Goal: Task Accomplishment & Management: Use online tool/utility

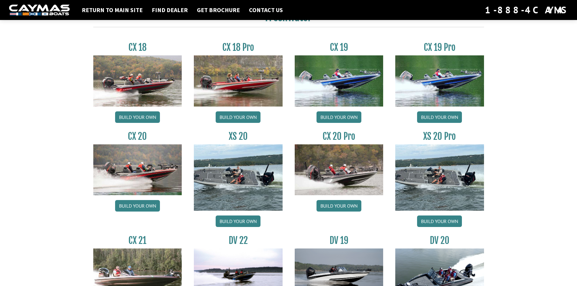
scroll to position [515, 0]
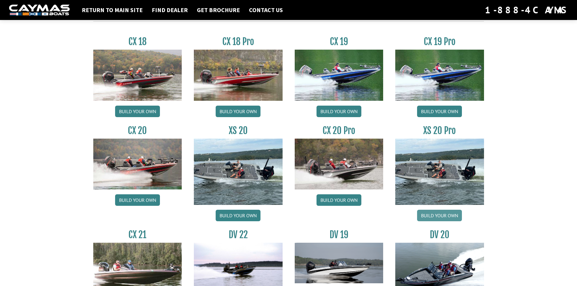
click at [441, 216] on link "Build your own" at bounding box center [439, 216] width 45 height 12
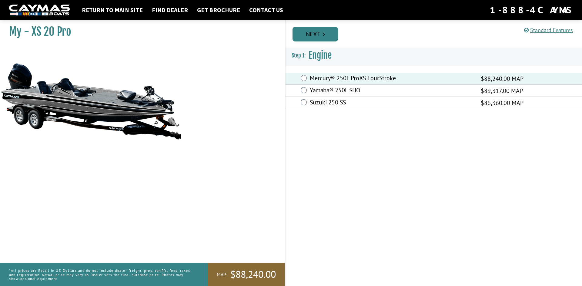
click at [316, 31] on link "Next" at bounding box center [314, 34] width 45 height 15
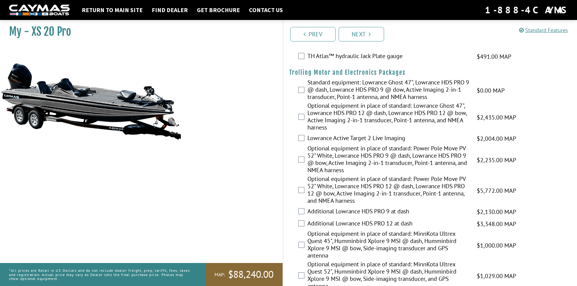
scroll to position [61, 0]
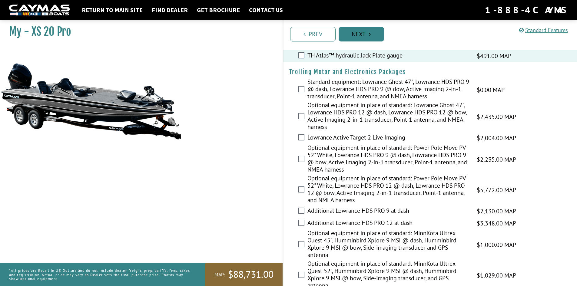
click at [352, 34] on link "Next" at bounding box center [361, 34] width 45 height 15
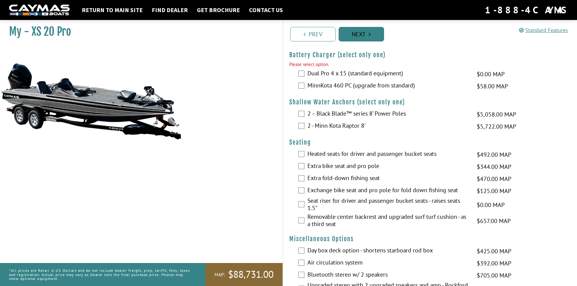
scroll to position [665, 0]
click at [352, 34] on link "Next" at bounding box center [361, 34] width 45 height 15
click at [359, 33] on link "Next" at bounding box center [361, 34] width 45 height 15
click at [362, 34] on link "Next" at bounding box center [361, 34] width 45 height 15
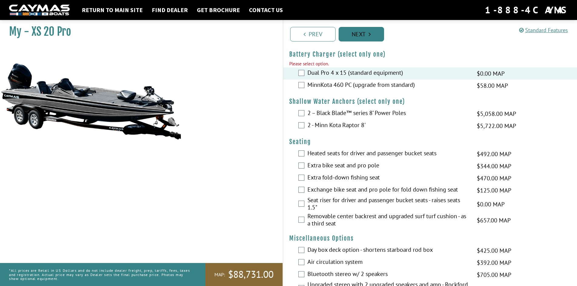
click at [356, 37] on link "Next" at bounding box center [361, 34] width 45 height 15
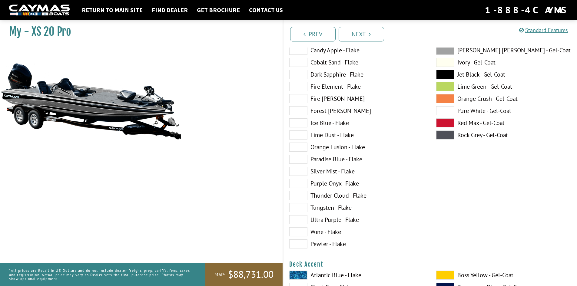
scroll to position [30, 0]
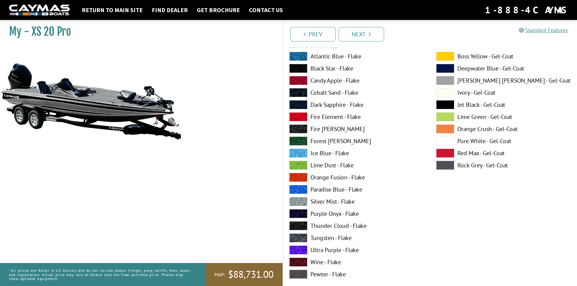
click at [301, 78] on span at bounding box center [298, 80] width 18 height 9
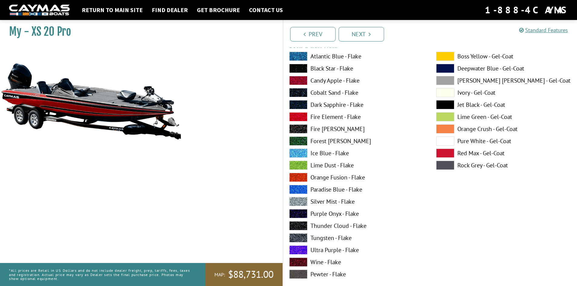
click at [299, 69] on span at bounding box center [298, 68] width 18 height 9
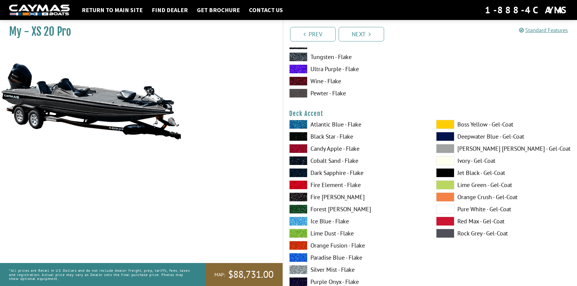
scroll to position [212, 0]
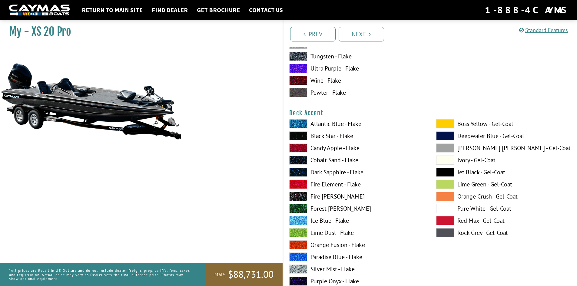
click at [298, 147] on span at bounding box center [298, 148] width 18 height 9
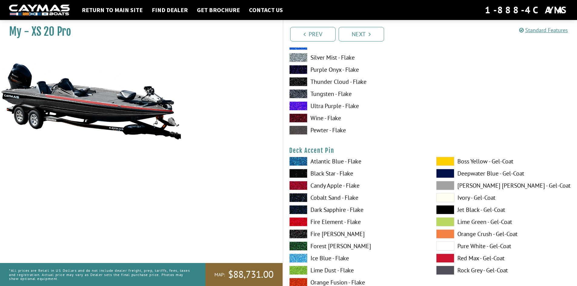
scroll to position [424, 0]
click at [302, 185] on span at bounding box center [298, 185] width 18 height 9
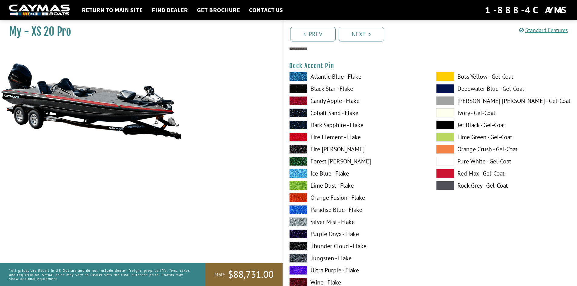
scroll to position [515, 0]
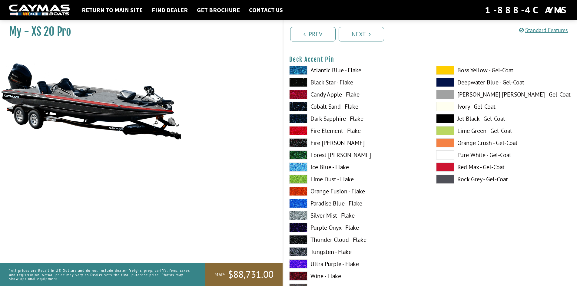
click at [298, 213] on span at bounding box center [298, 215] width 18 height 9
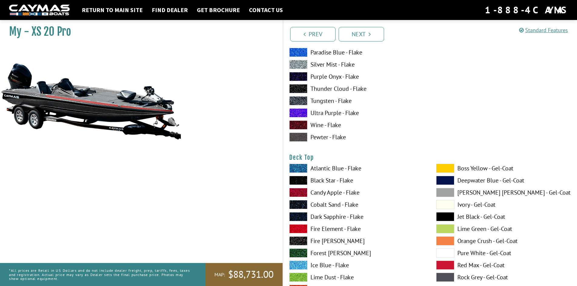
scroll to position [667, 0]
click at [302, 181] on span at bounding box center [298, 180] width 18 height 9
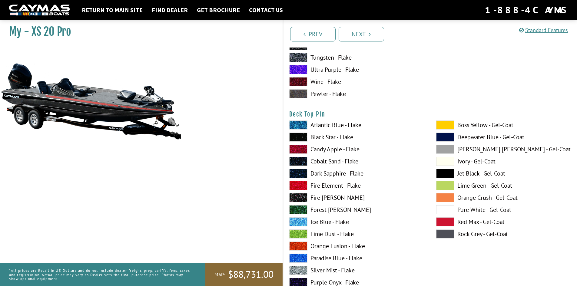
scroll to position [970, 0]
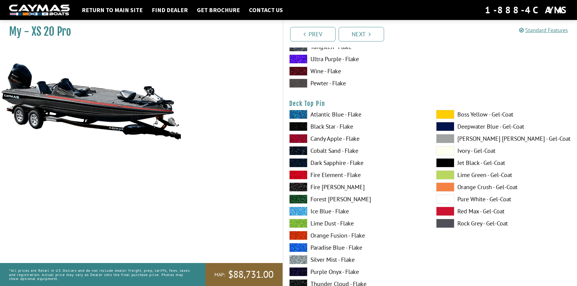
click at [299, 260] on span at bounding box center [298, 260] width 18 height 9
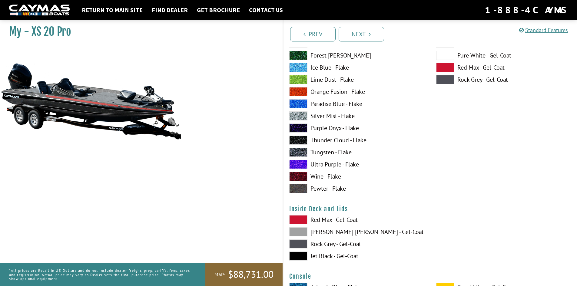
scroll to position [1152, 0]
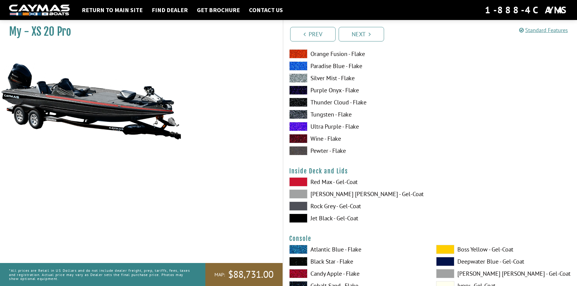
click at [296, 180] on span at bounding box center [298, 182] width 18 height 9
click at [295, 205] on span at bounding box center [298, 206] width 18 height 9
click at [297, 217] on span at bounding box center [298, 218] width 18 height 9
click at [298, 205] on span at bounding box center [298, 206] width 18 height 9
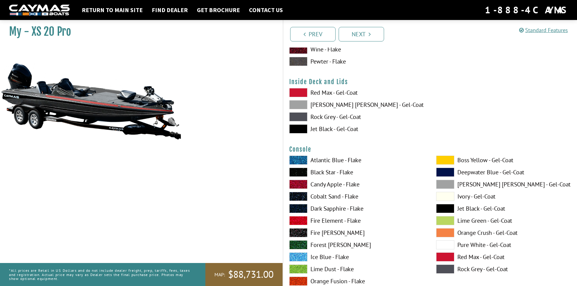
scroll to position [1243, 0]
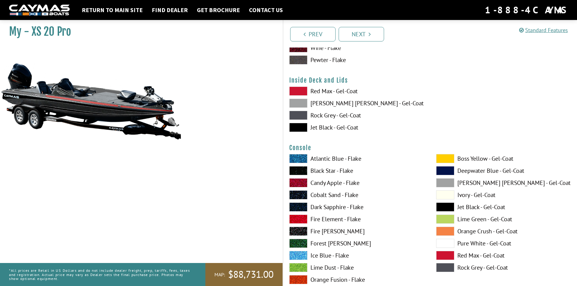
click at [298, 185] on span at bounding box center [298, 183] width 18 height 9
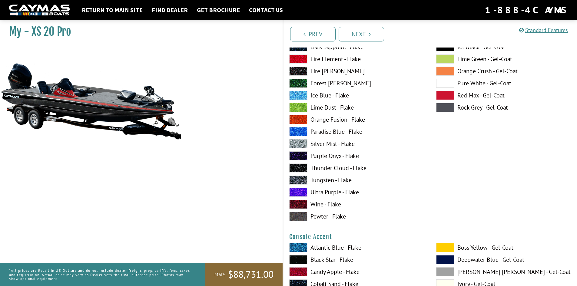
scroll to position [1455, 0]
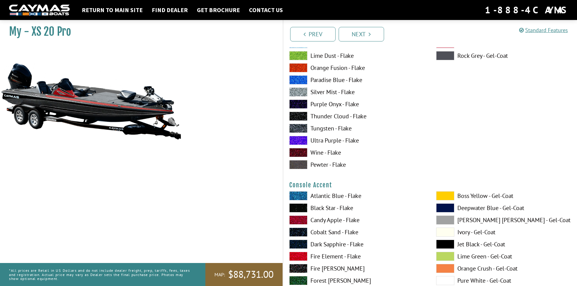
click at [300, 218] on span at bounding box center [298, 220] width 18 height 9
click at [298, 205] on span at bounding box center [298, 208] width 18 height 9
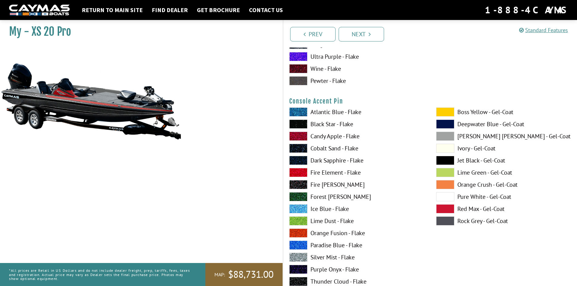
scroll to position [1819, 0]
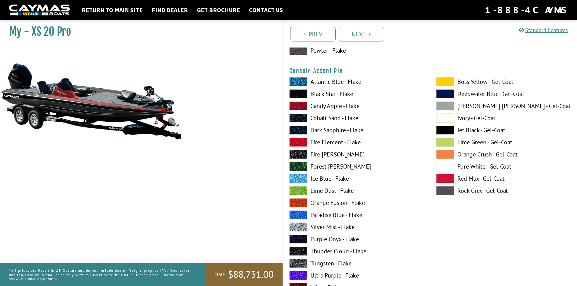
click at [301, 224] on span at bounding box center [298, 227] width 18 height 9
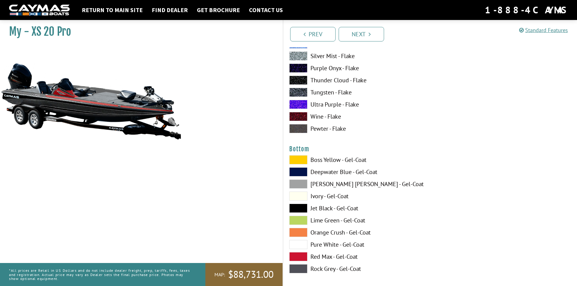
scroll to position [2000, 0]
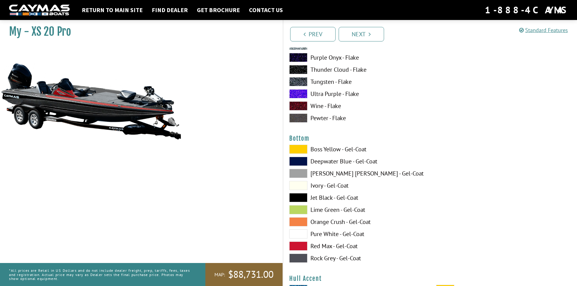
click at [301, 199] on span at bounding box center [298, 197] width 18 height 9
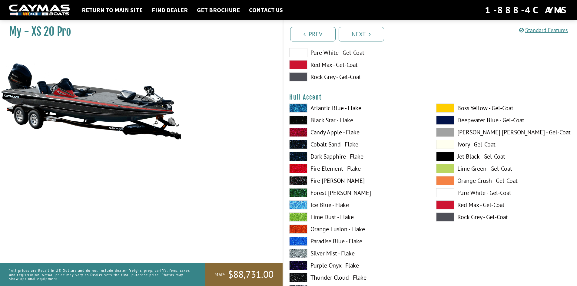
scroll to position [2182, 0]
click at [297, 120] on span at bounding box center [298, 119] width 18 height 9
click at [297, 132] on span at bounding box center [298, 132] width 18 height 9
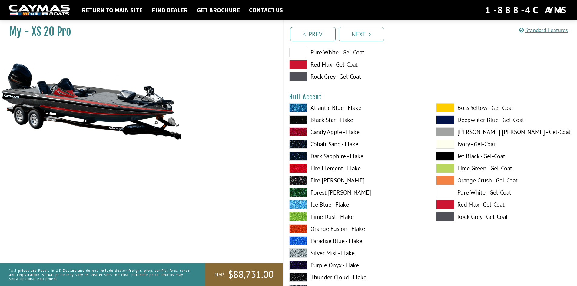
click at [298, 119] on span at bounding box center [298, 119] width 18 height 9
click at [299, 133] on span at bounding box center [298, 132] width 18 height 9
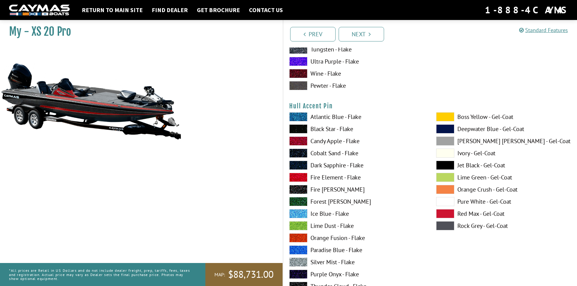
scroll to position [2425, 0]
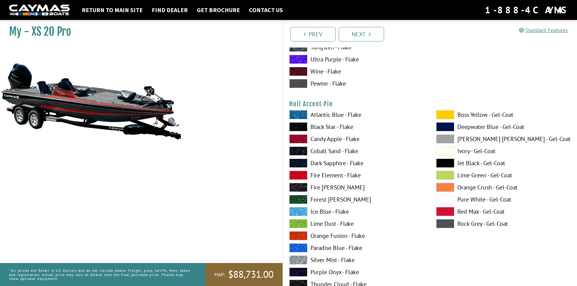
click at [298, 259] on span at bounding box center [298, 260] width 18 height 9
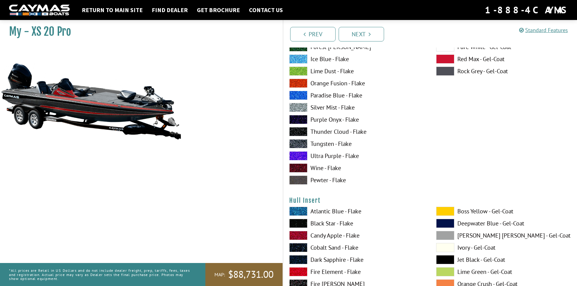
scroll to position [2637, 0]
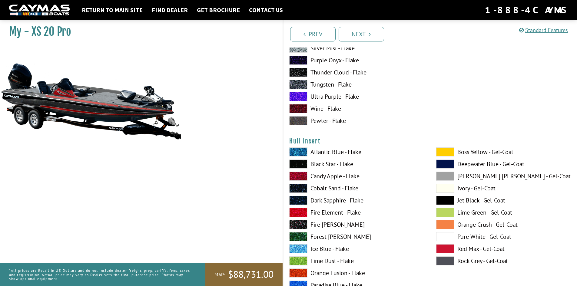
click at [298, 174] on span at bounding box center [298, 176] width 18 height 9
click at [298, 164] on span at bounding box center [298, 164] width 18 height 9
click at [295, 178] on span at bounding box center [298, 176] width 18 height 9
click at [296, 165] on span at bounding box center [298, 164] width 18 height 9
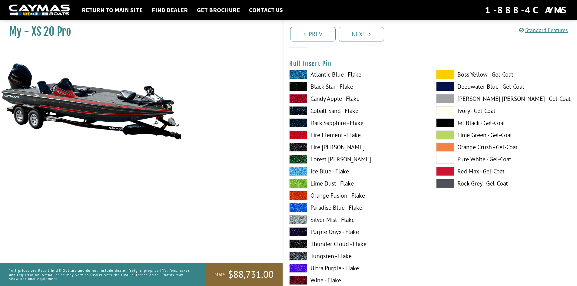
scroll to position [3001, 0]
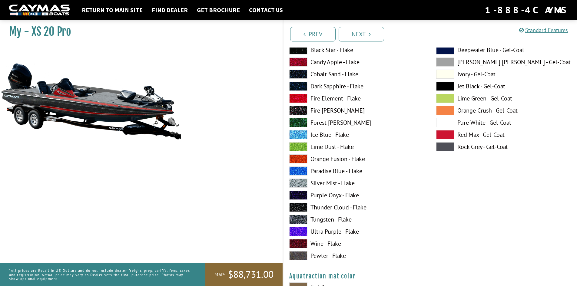
click at [299, 183] on span at bounding box center [298, 183] width 18 height 9
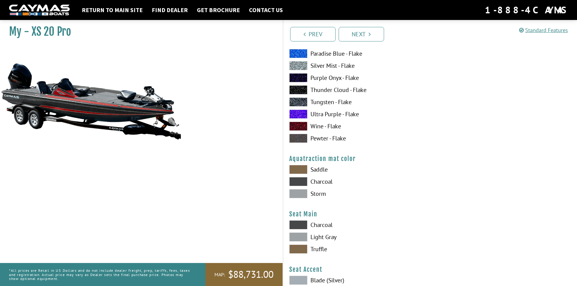
scroll to position [3152, 0]
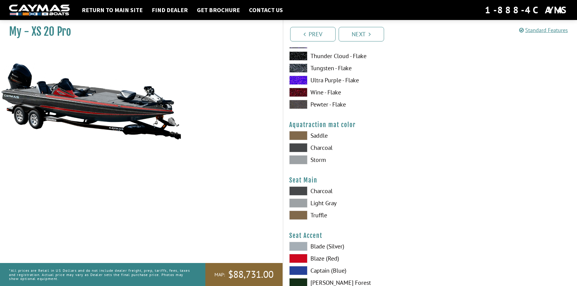
click at [299, 145] on span at bounding box center [298, 147] width 18 height 9
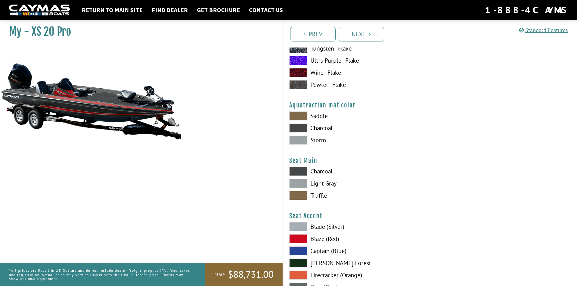
scroll to position [3182, 0]
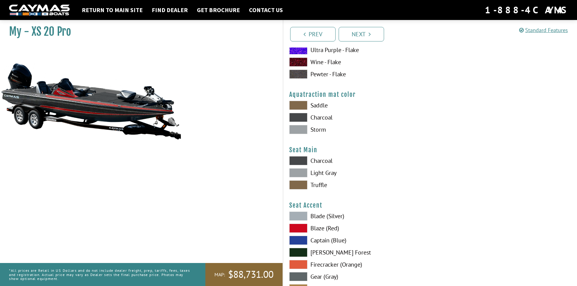
click at [300, 160] on span at bounding box center [298, 160] width 18 height 9
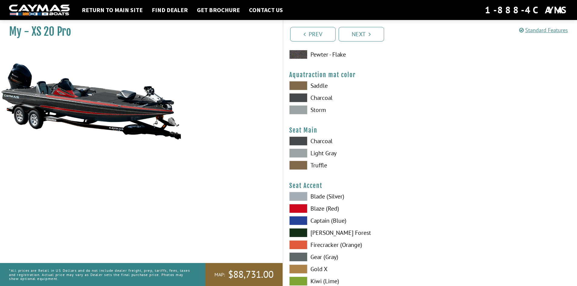
scroll to position [3213, 0]
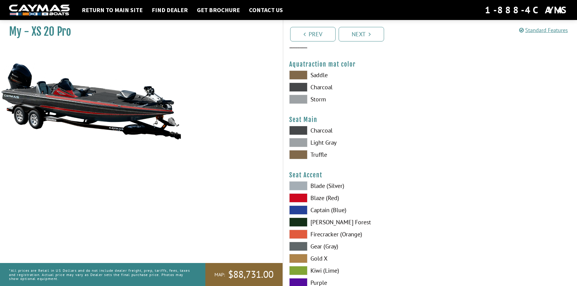
click at [302, 197] on span at bounding box center [298, 198] width 18 height 9
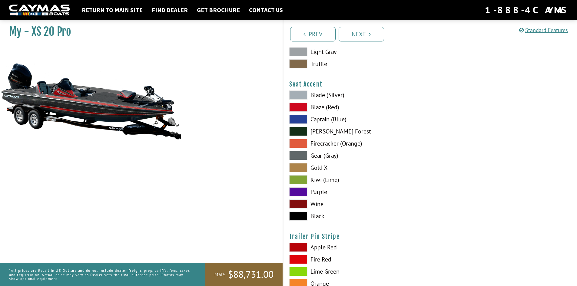
scroll to position [3364, 0]
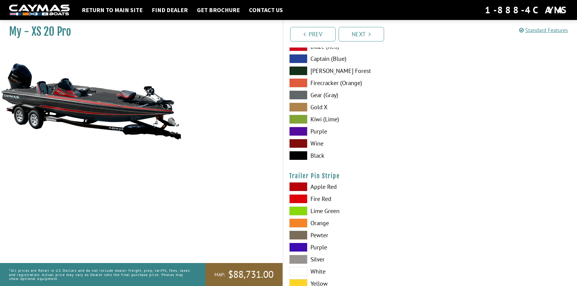
click at [300, 185] on span at bounding box center [298, 186] width 18 height 9
click at [300, 196] on span at bounding box center [298, 199] width 18 height 9
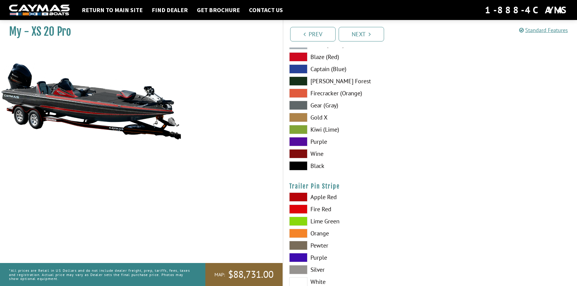
scroll to position [3196, 0]
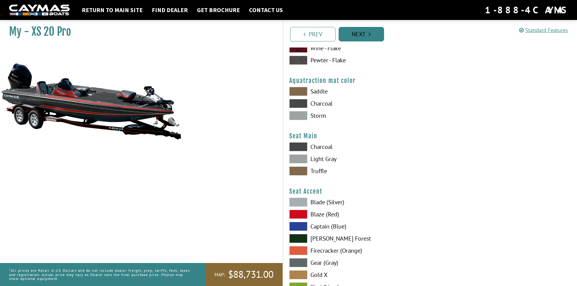
click at [360, 34] on link "Next" at bounding box center [361, 34] width 45 height 15
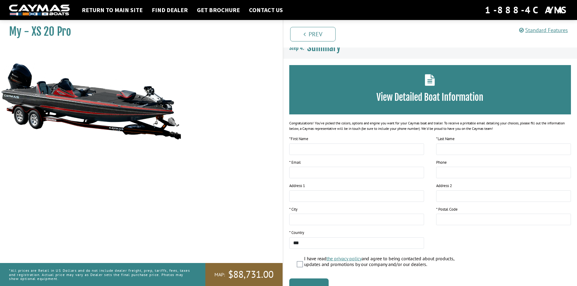
scroll to position [0, 0]
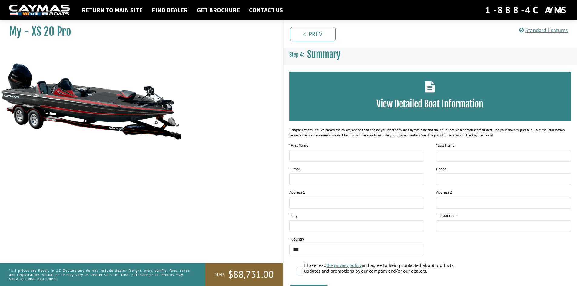
click at [82, 99] on img at bounding box center [91, 101] width 182 height 110
click at [78, 118] on img at bounding box center [91, 101] width 182 height 110
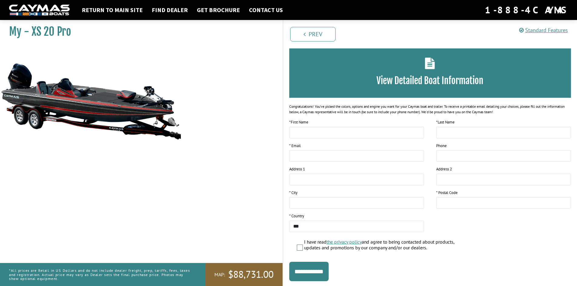
scroll to position [30, 0]
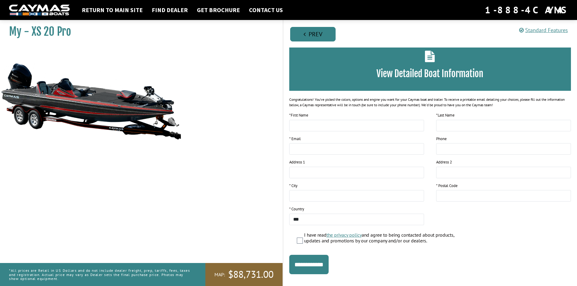
click at [324, 35] on link "Prev" at bounding box center [312, 34] width 45 height 15
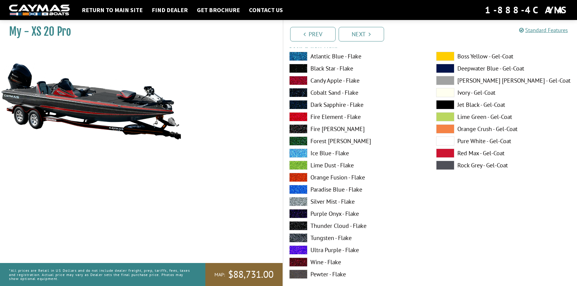
click at [296, 79] on span at bounding box center [298, 80] width 18 height 9
click at [296, 70] on span at bounding box center [298, 68] width 18 height 9
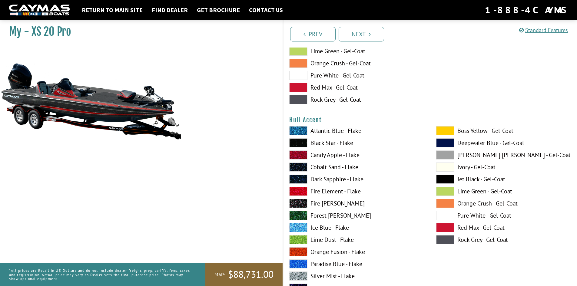
scroll to position [2213, 0]
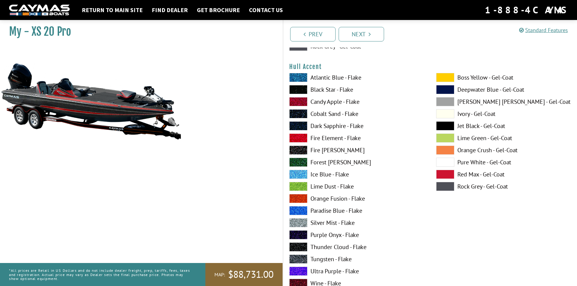
click at [295, 101] on span at bounding box center [298, 101] width 18 height 9
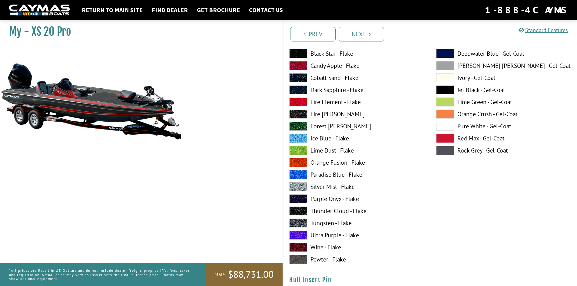
scroll to position [2758, 0]
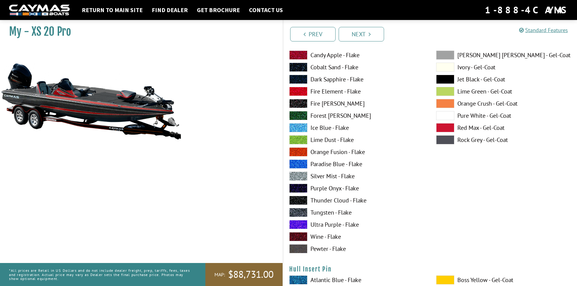
click at [298, 212] on span at bounding box center [298, 212] width 18 height 9
